Goal: Use online tool/utility: Utilize a website feature to perform a specific function

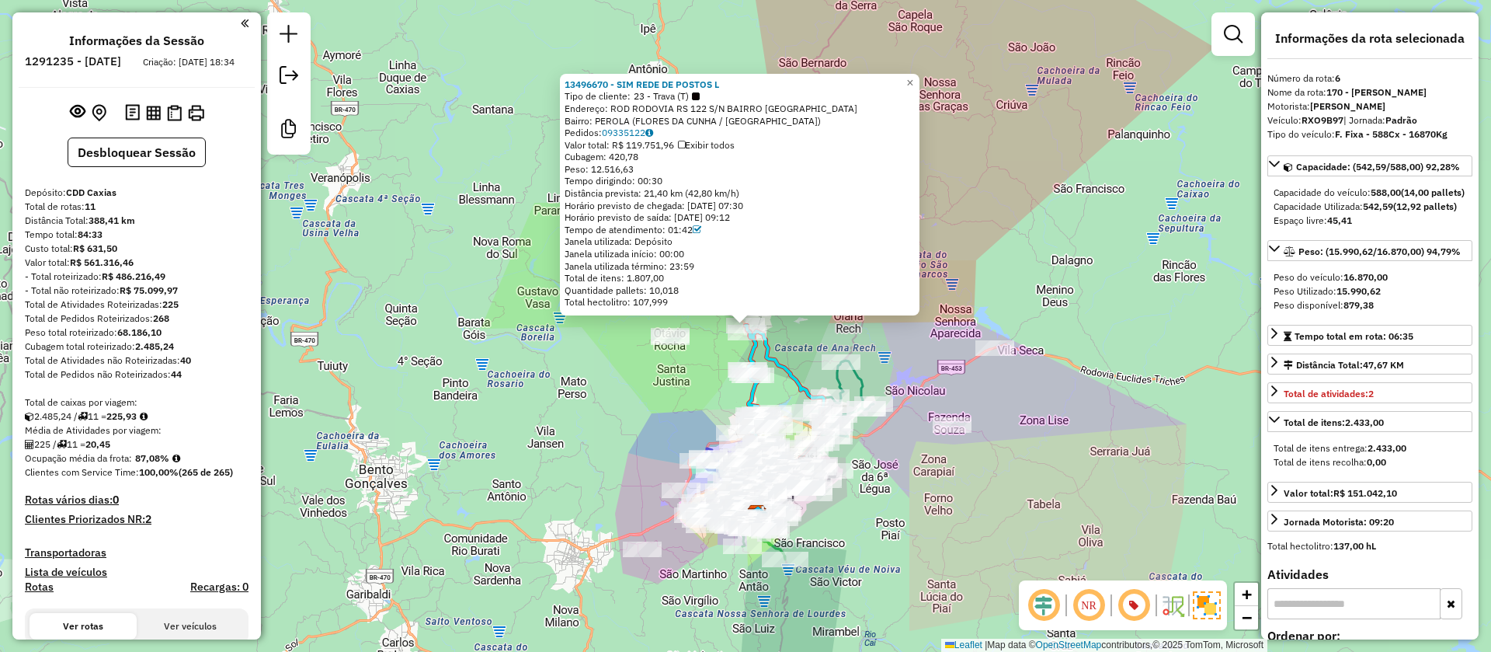
click at [134, 422] on strong "225,93" at bounding box center [121, 416] width 30 height 12
copy strong "225,93"
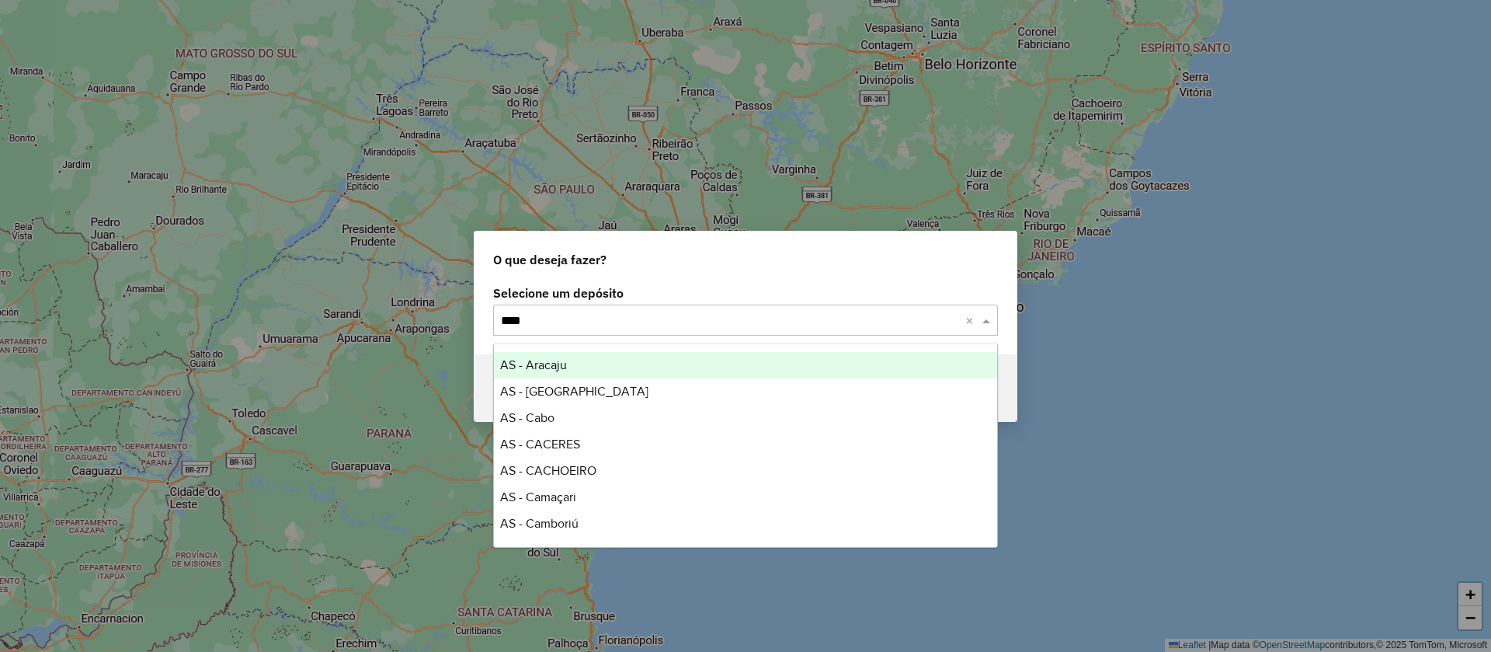
type input "*****"
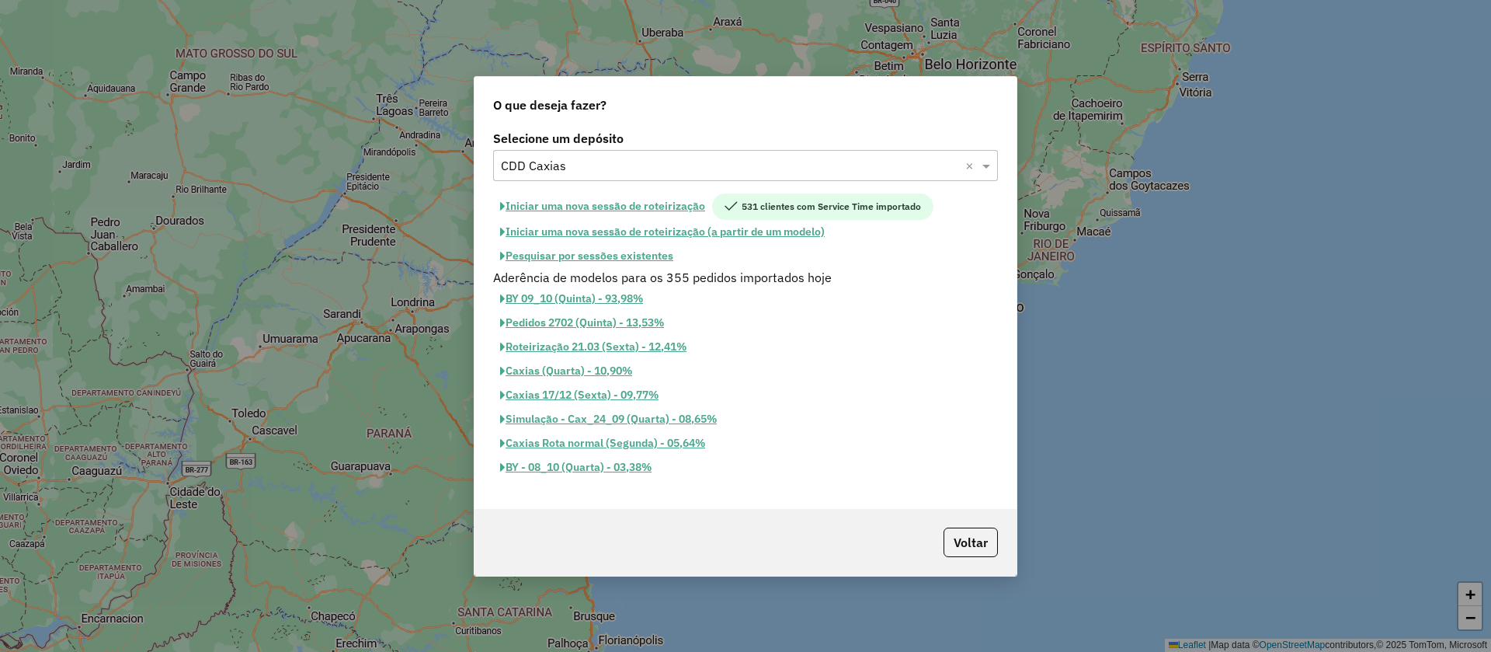
click at [631, 250] on button "Pesquisar por sessões existentes" at bounding box center [586, 256] width 187 height 24
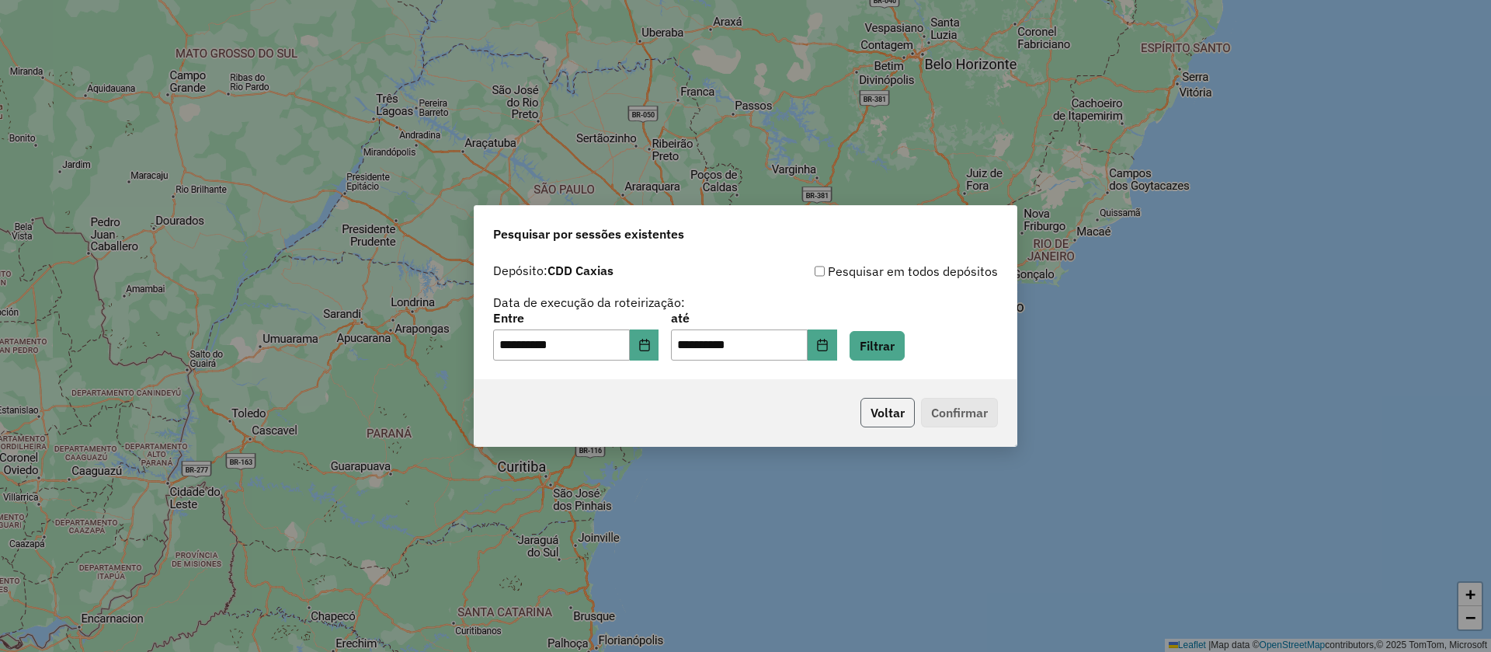
click at [885, 420] on button "Voltar" at bounding box center [888, 413] width 54 height 30
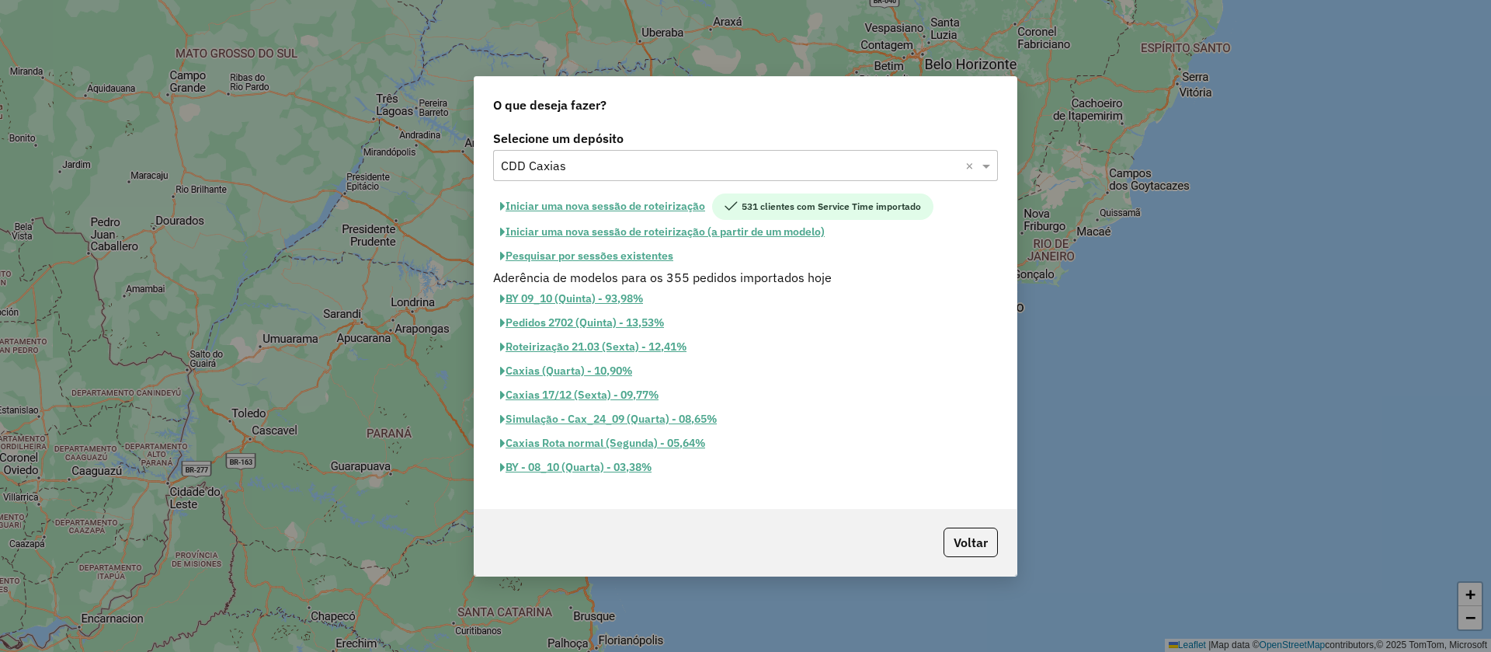
click at [583, 199] on button "Iniciar uma nova sessão de roteirização" at bounding box center [602, 206] width 219 height 26
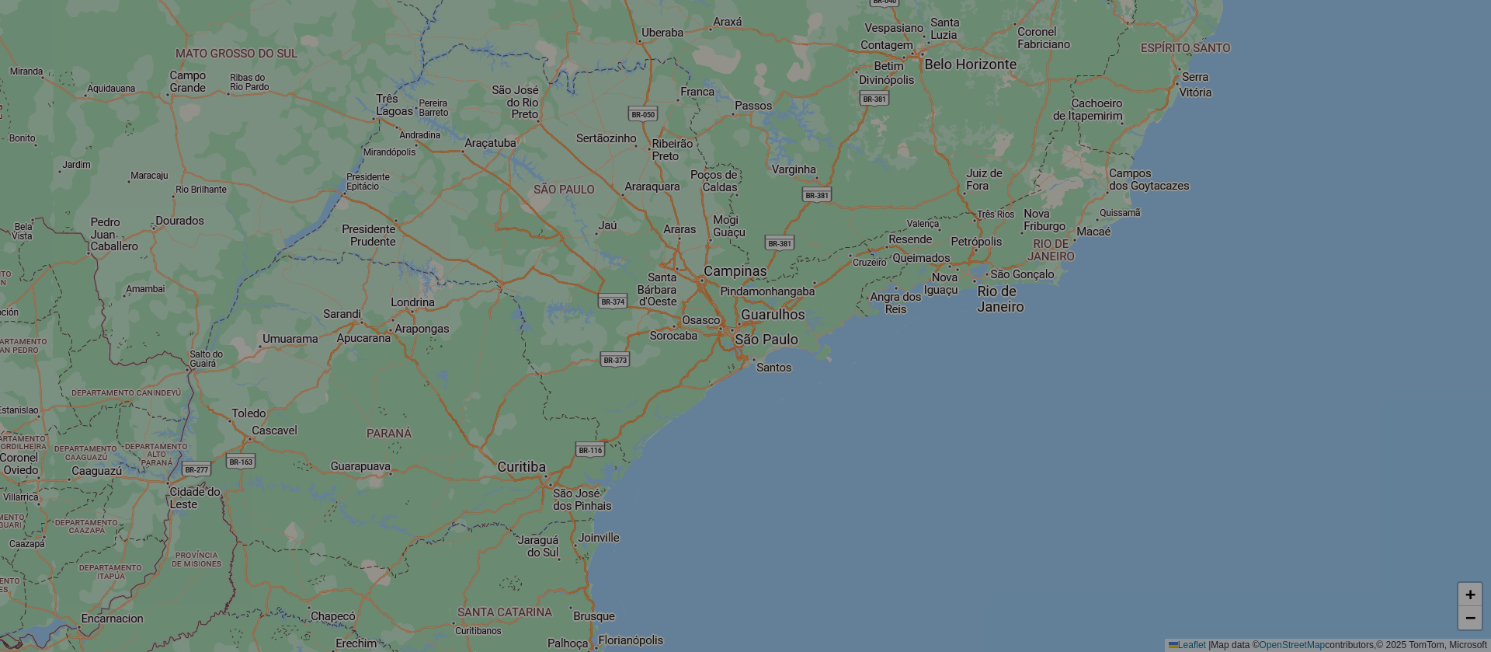
select select "*"
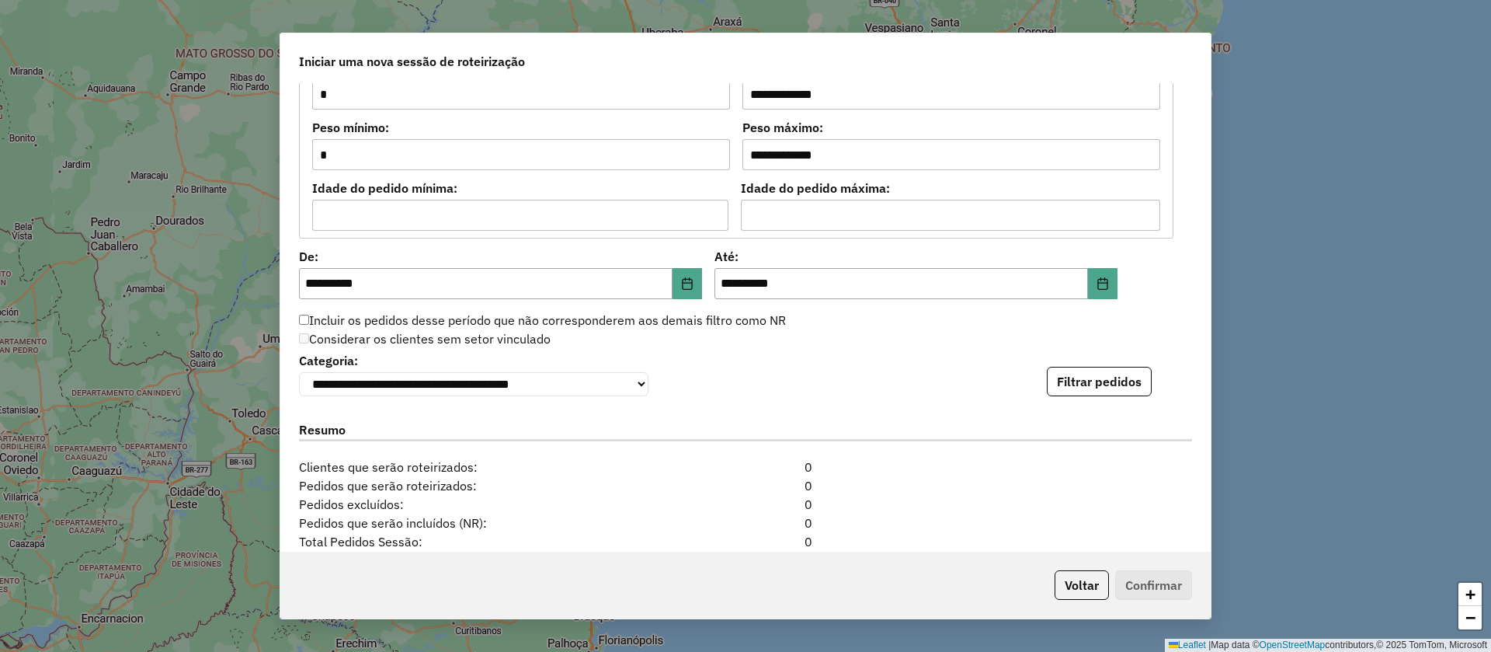
scroll to position [1515, 0]
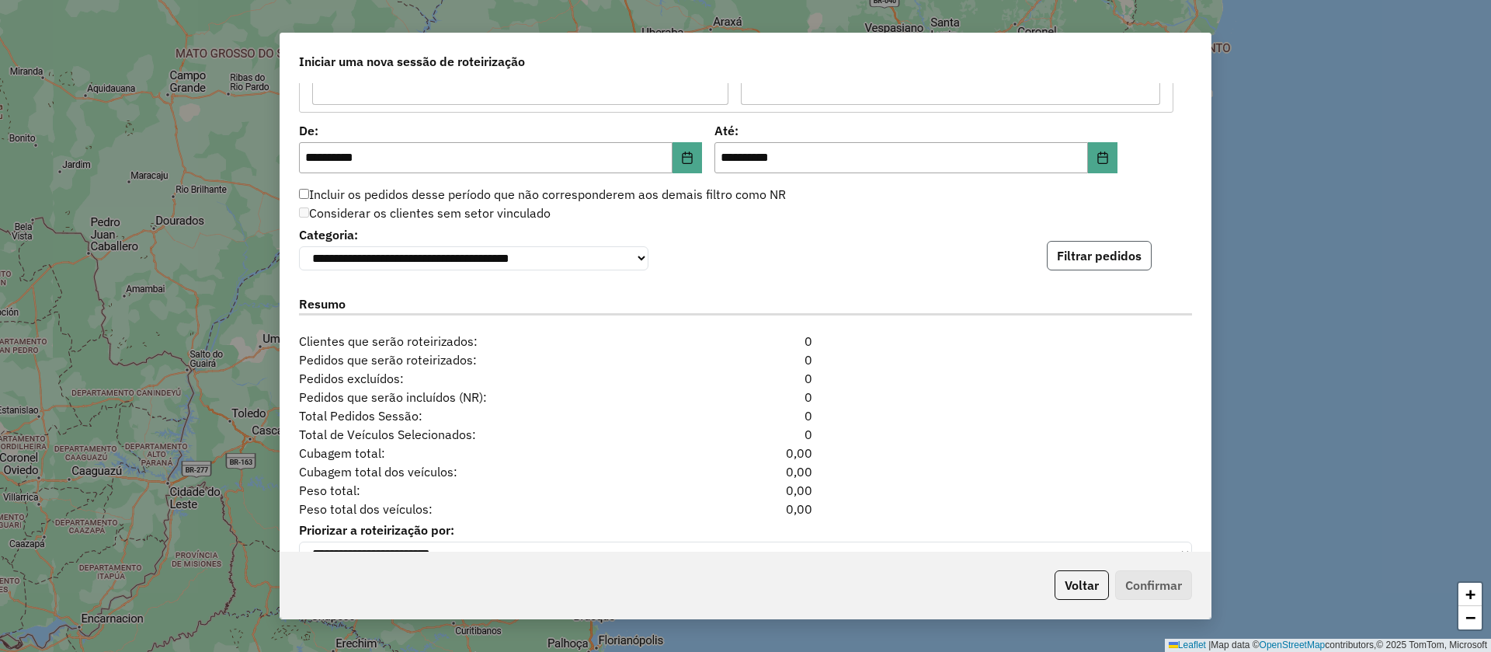
click at [1064, 266] on button "Filtrar pedidos" at bounding box center [1099, 256] width 105 height 30
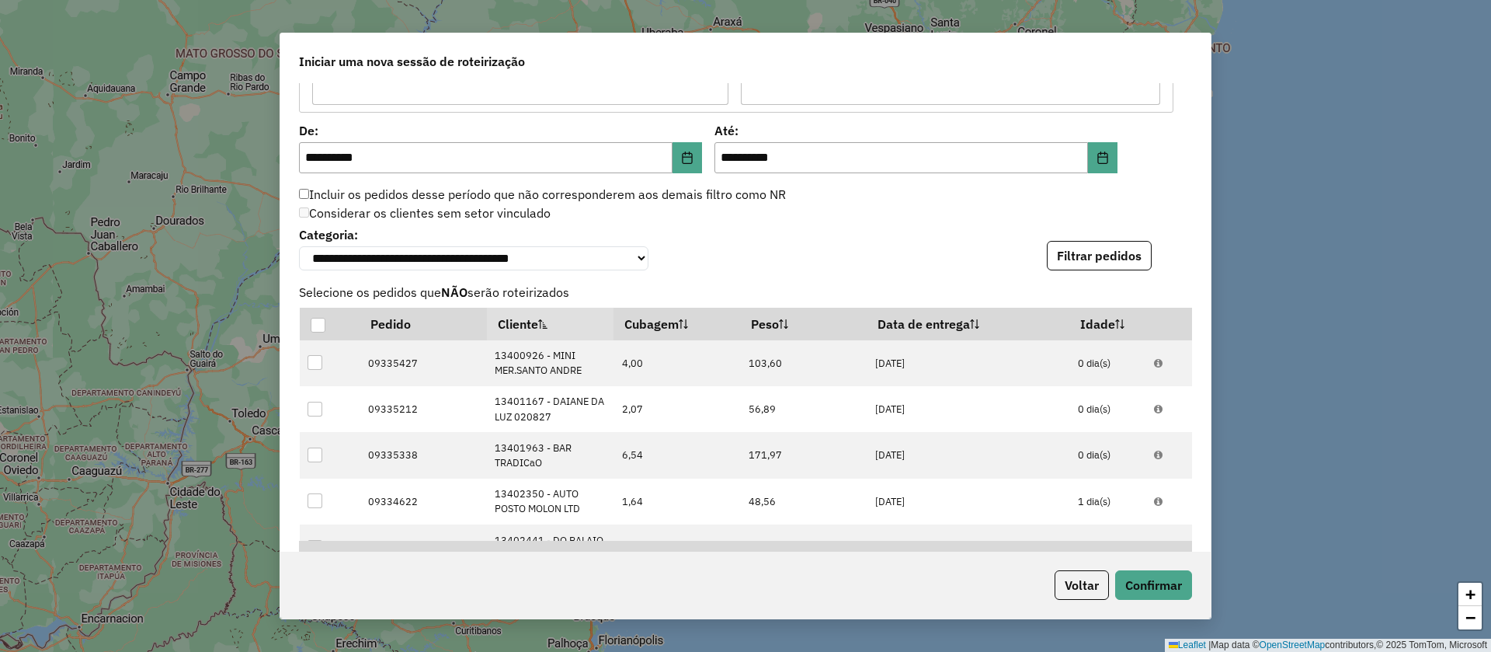
scroll to position [1894, 0]
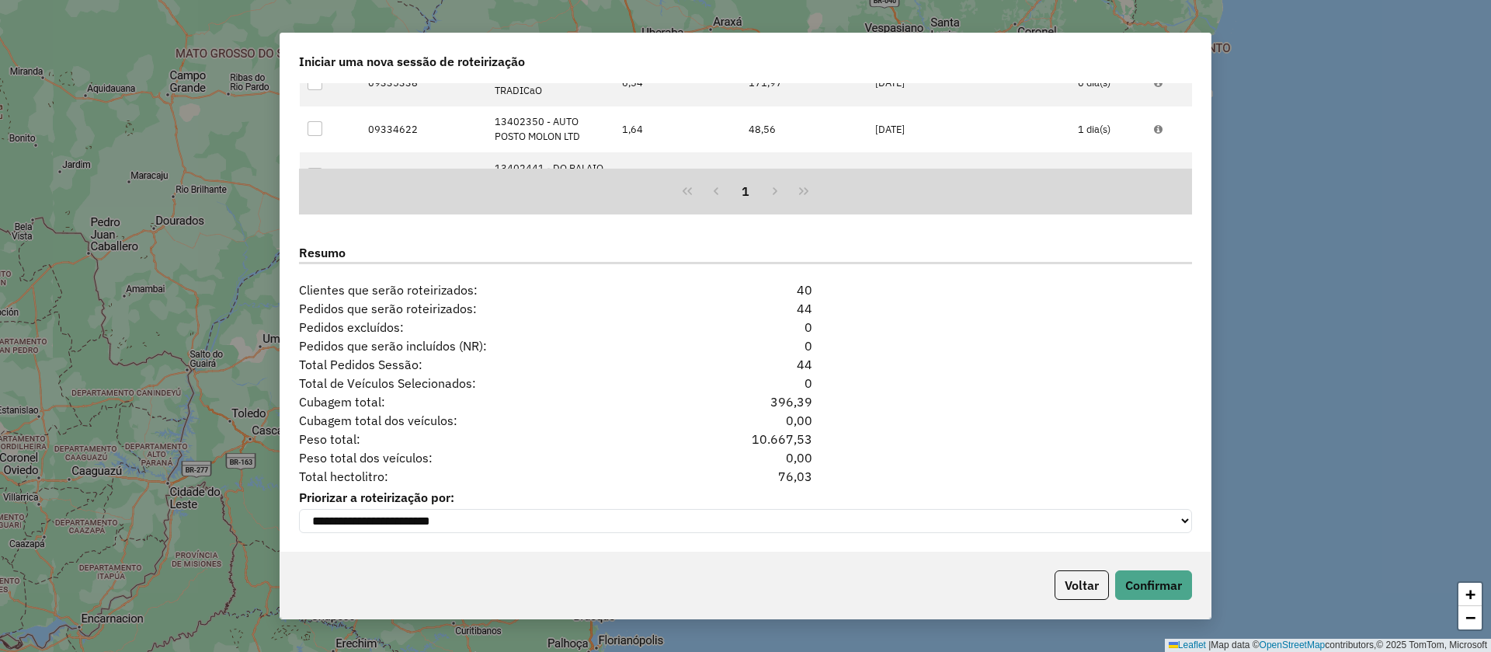
click at [782, 474] on div "76,03" at bounding box center [746, 476] width 152 height 19
copy div "76,03"
click at [1064, 573] on button "Voltar" at bounding box center [1082, 585] width 54 height 30
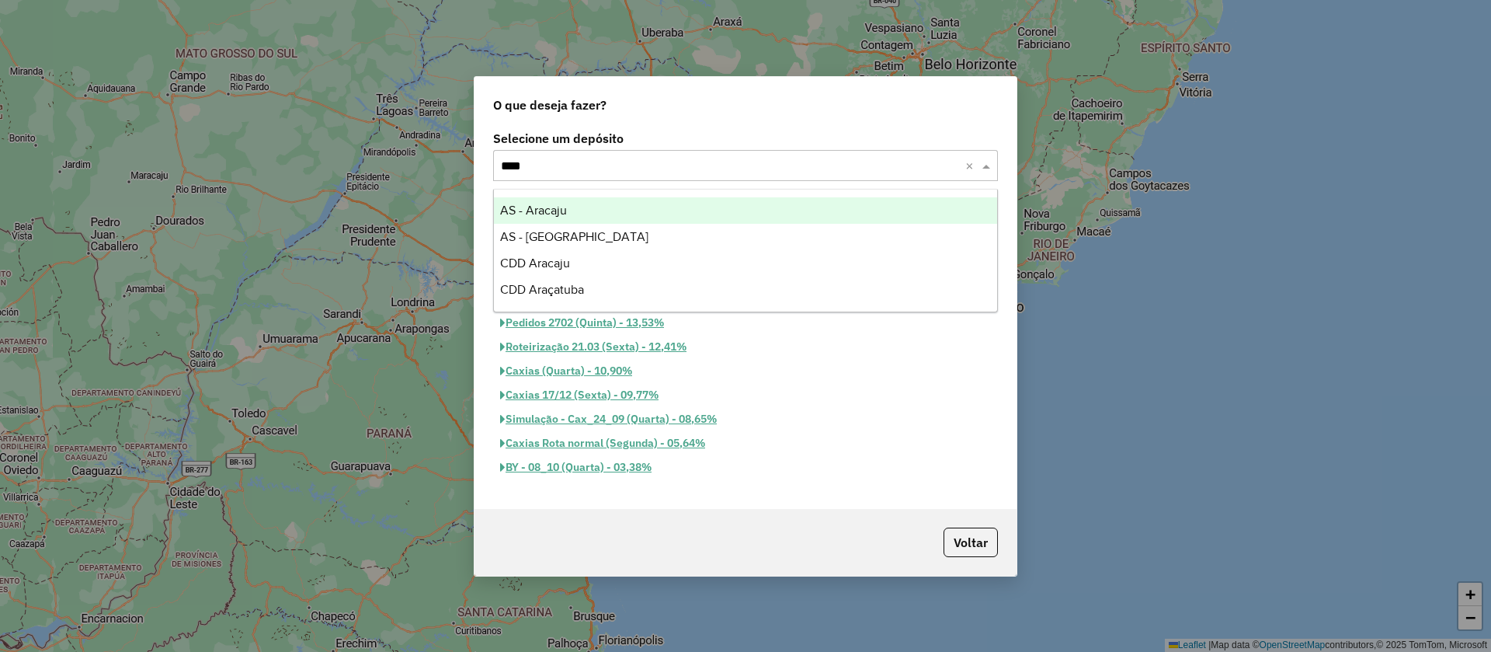
scroll to position [0, 0]
type input "*****"
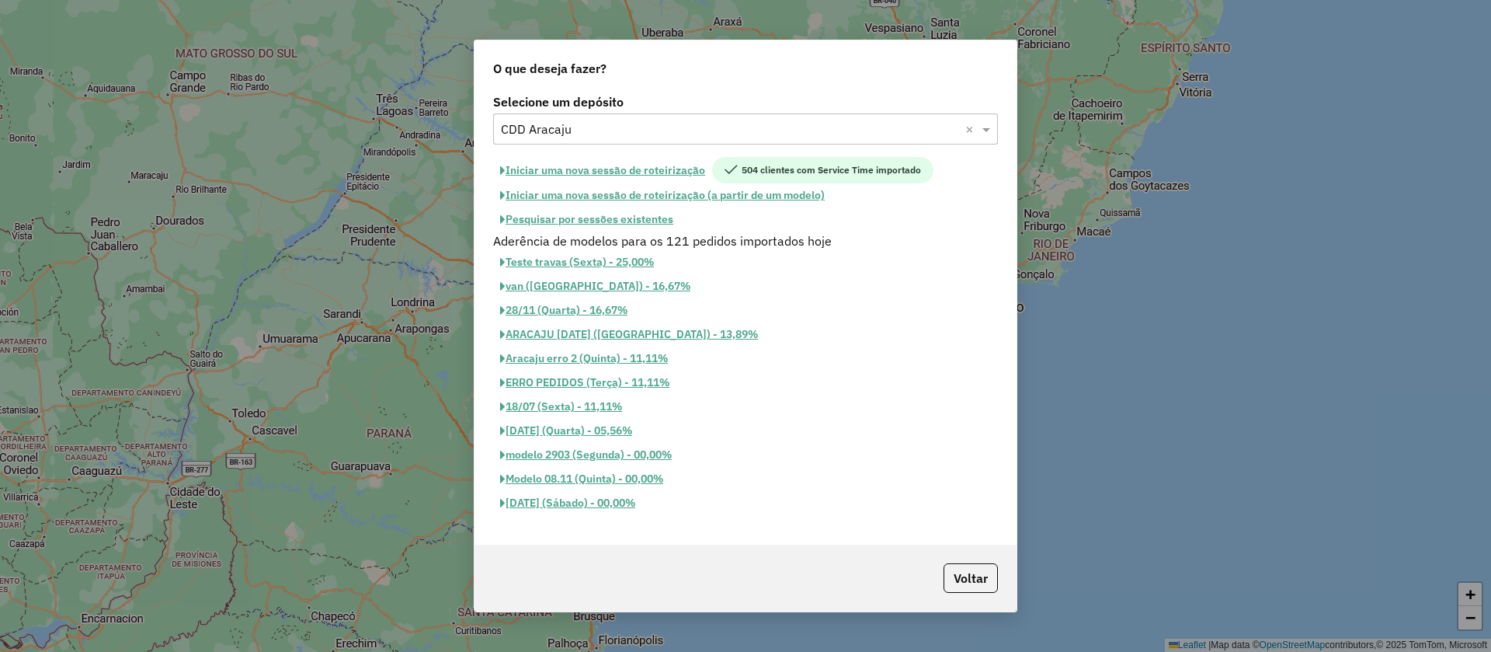
click at [633, 169] on button "Iniciar uma nova sessão de roteirização" at bounding box center [602, 170] width 219 height 26
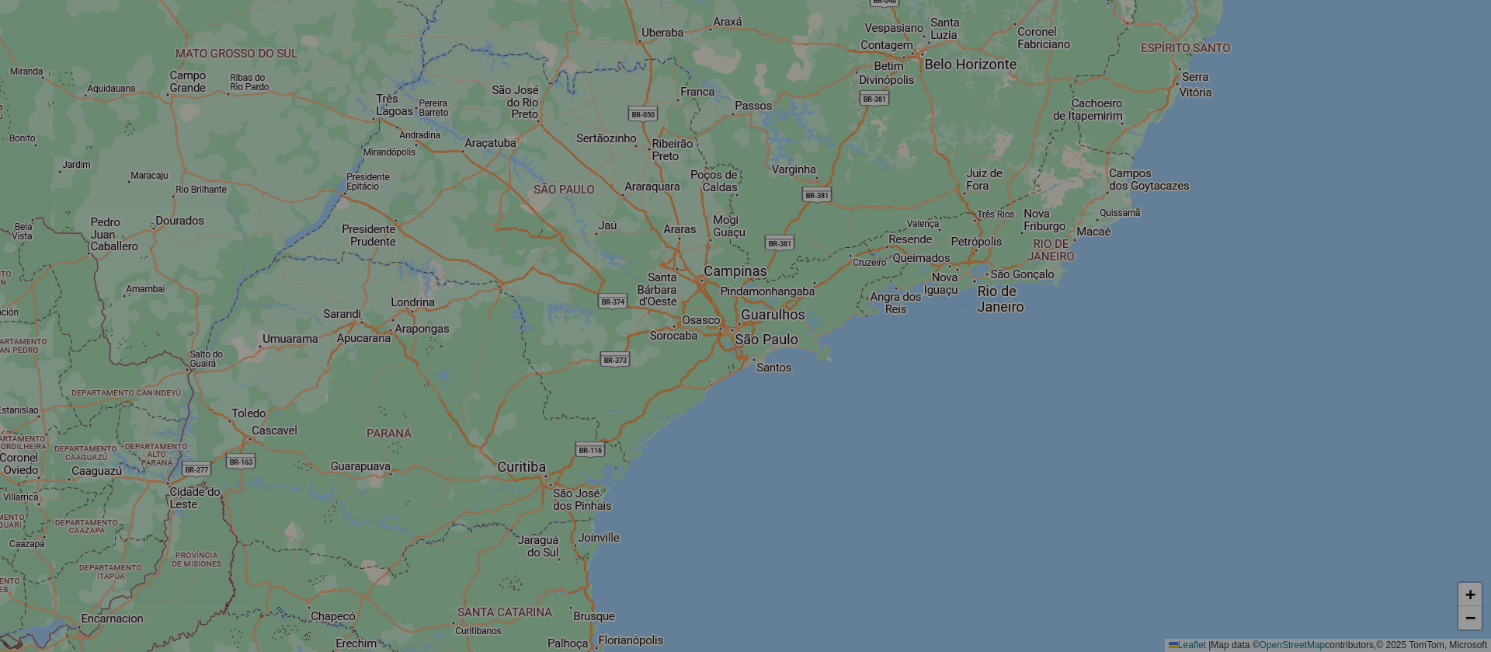
select select "*"
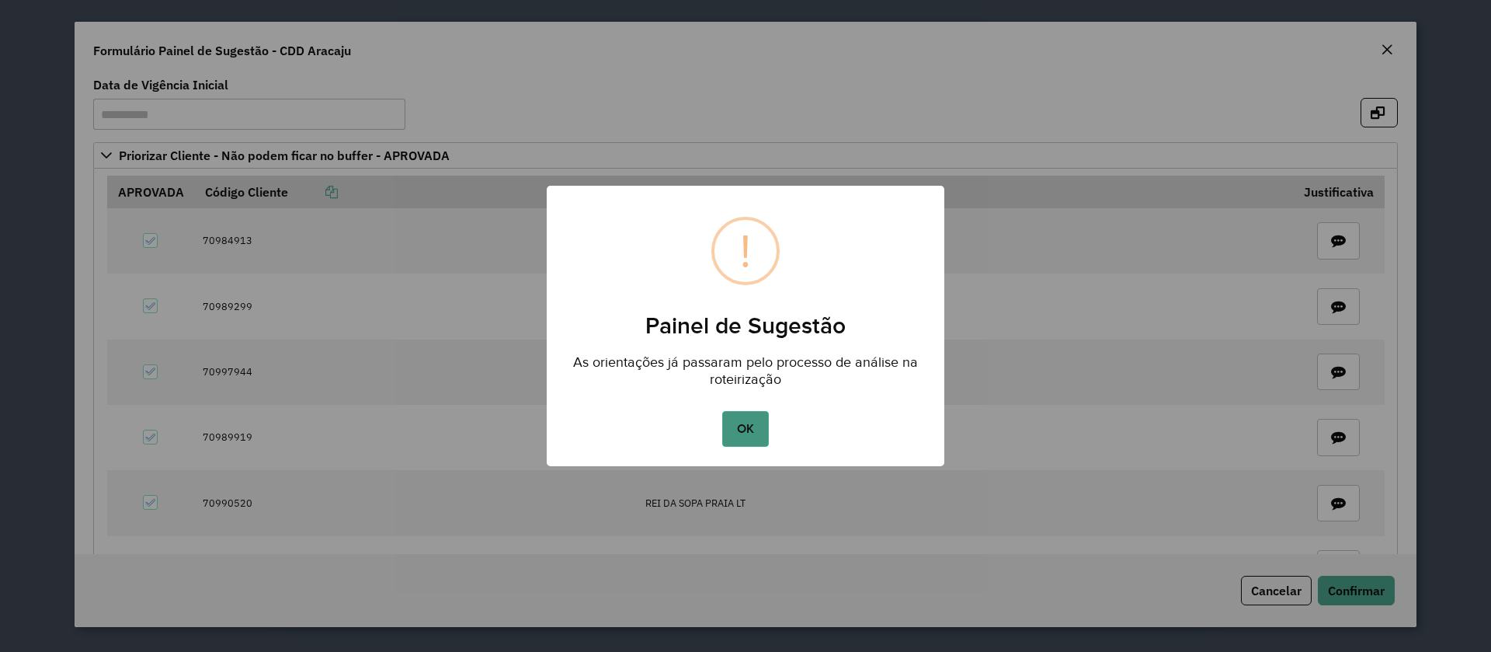
click at [739, 419] on button "OK" at bounding box center [745, 429] width 46 height 36
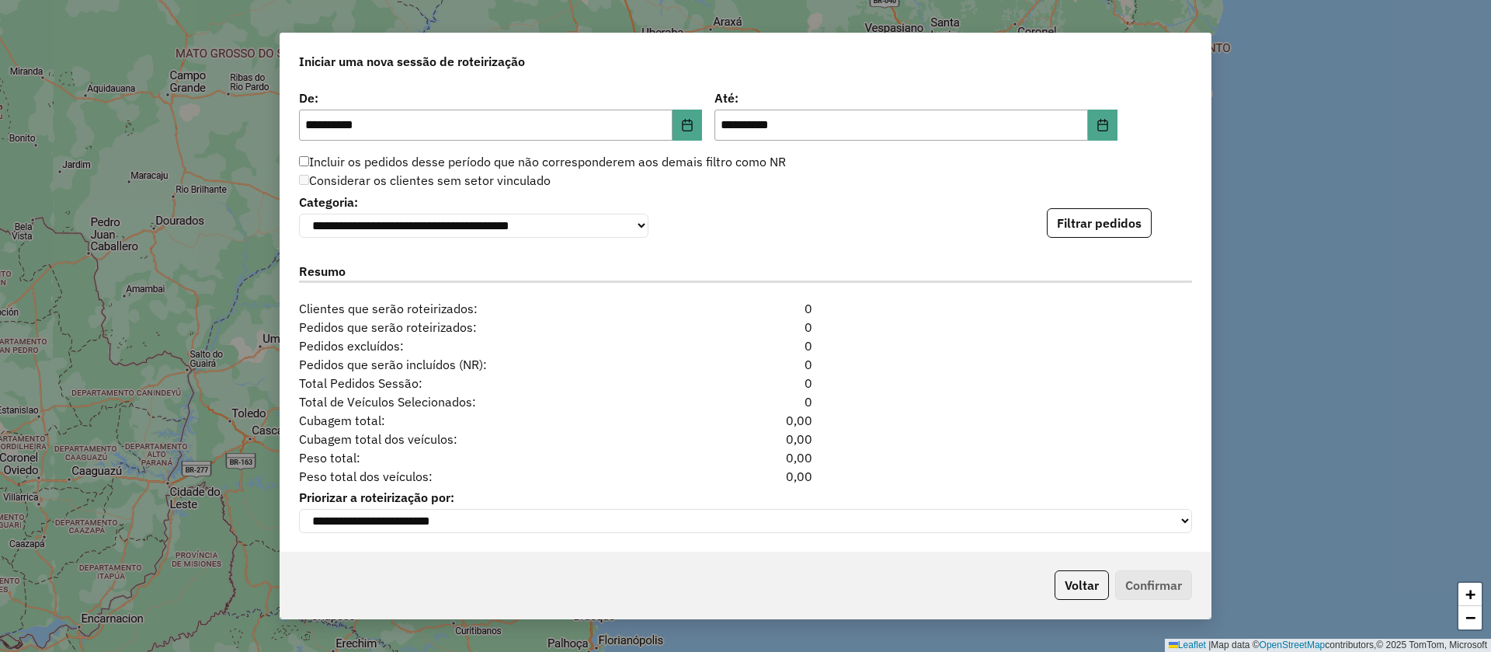
scroll to position [1585, 0]
click at [1055, 200] on div "**********" at bounding box center [745, 213] width 893 height 47
click at [1047, 212] on button "Filtrar pedidos" at bounding box center [1099, 223] width 105 height 30
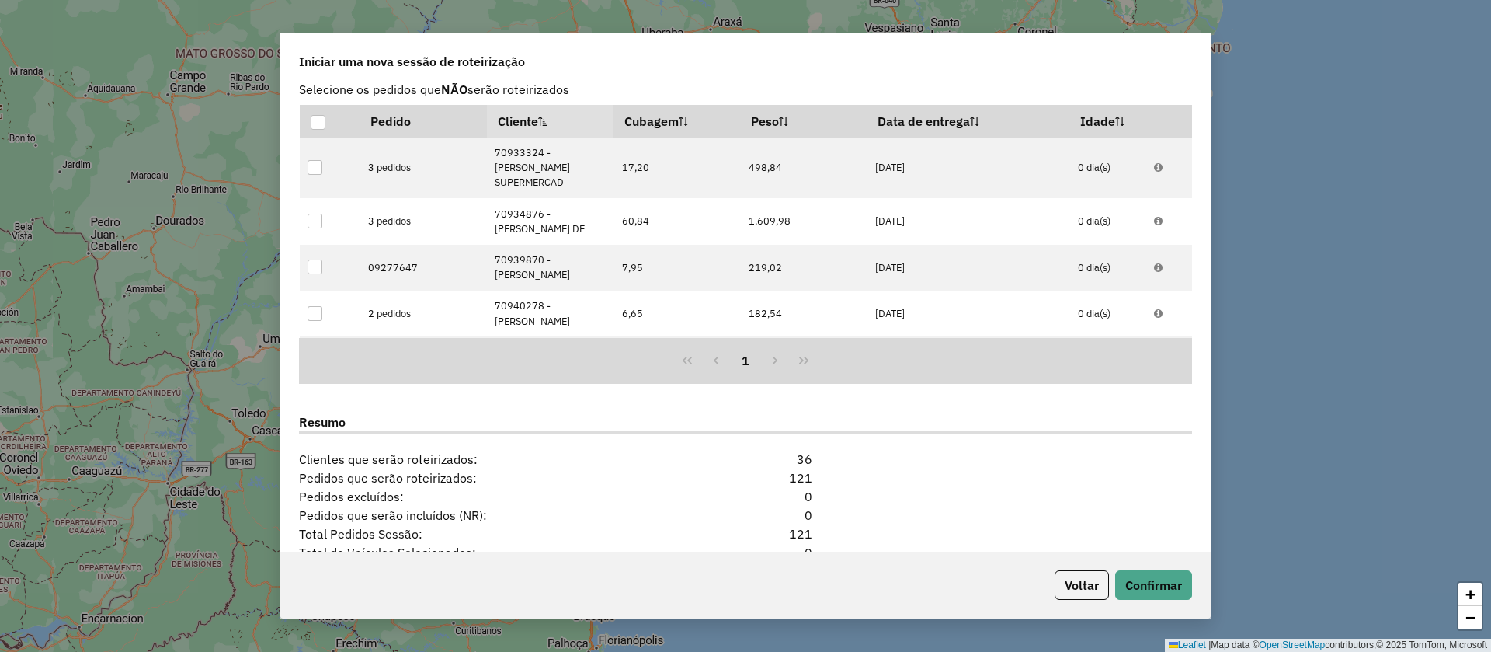
scroll to position [1924, 0]
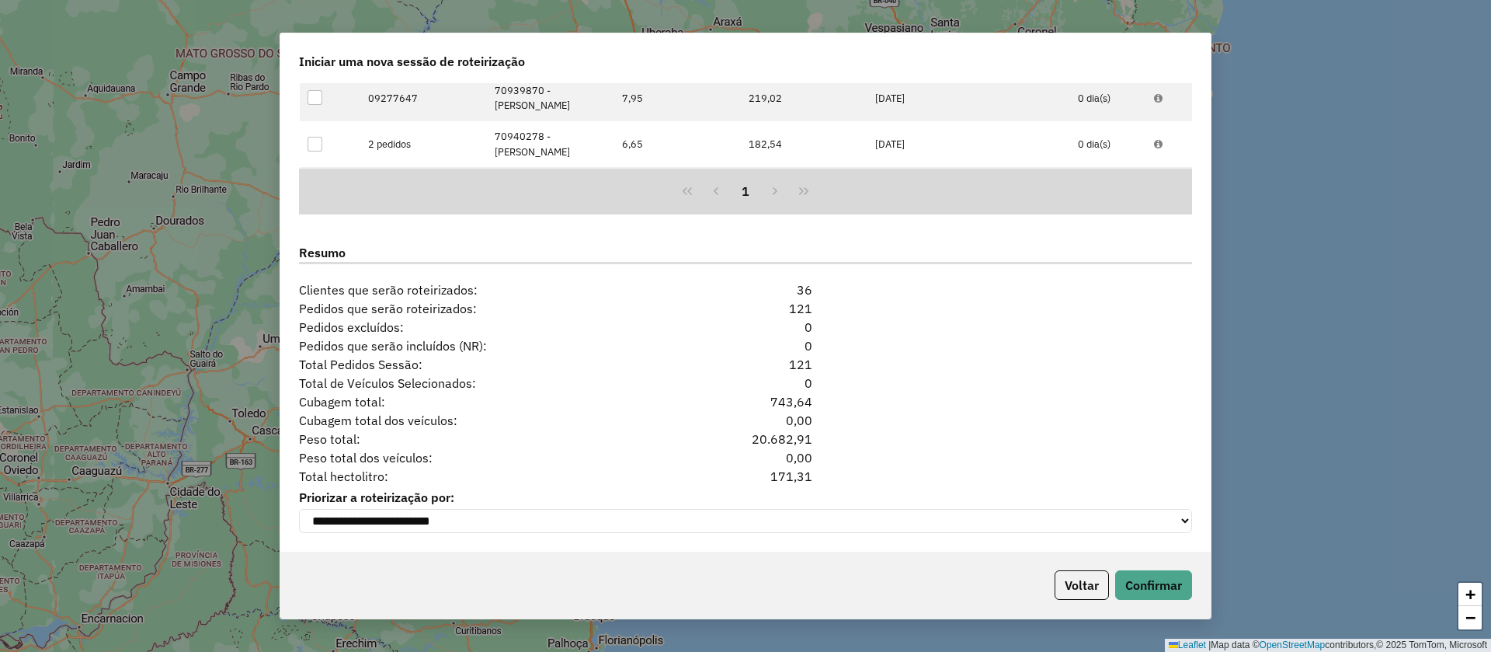
click at [788, 471] on div "171,31" at bounding box center [746, 476] width 152 height 19
copy div "171,31"
